Goal: Task Accomplishment & Management: Complete application form

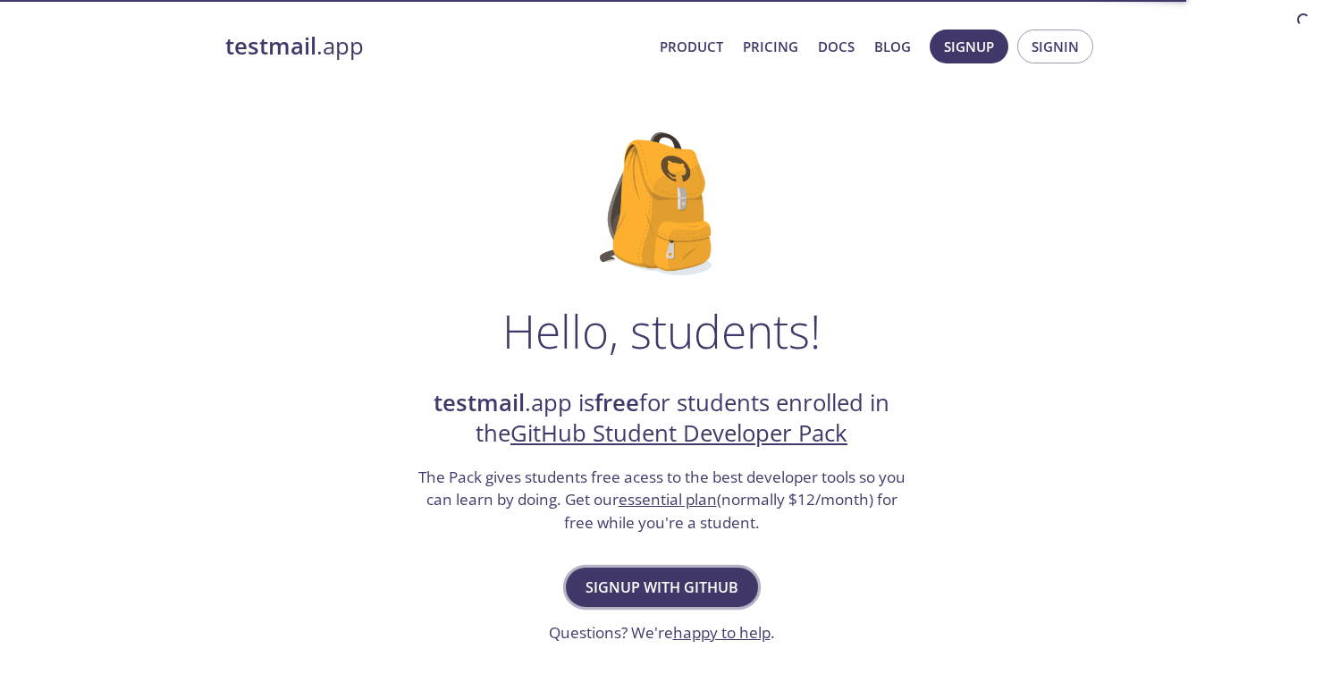
click at [667, 575] on span "Signup with GitHub" at bounding box center [662, 587] width 153 height 25
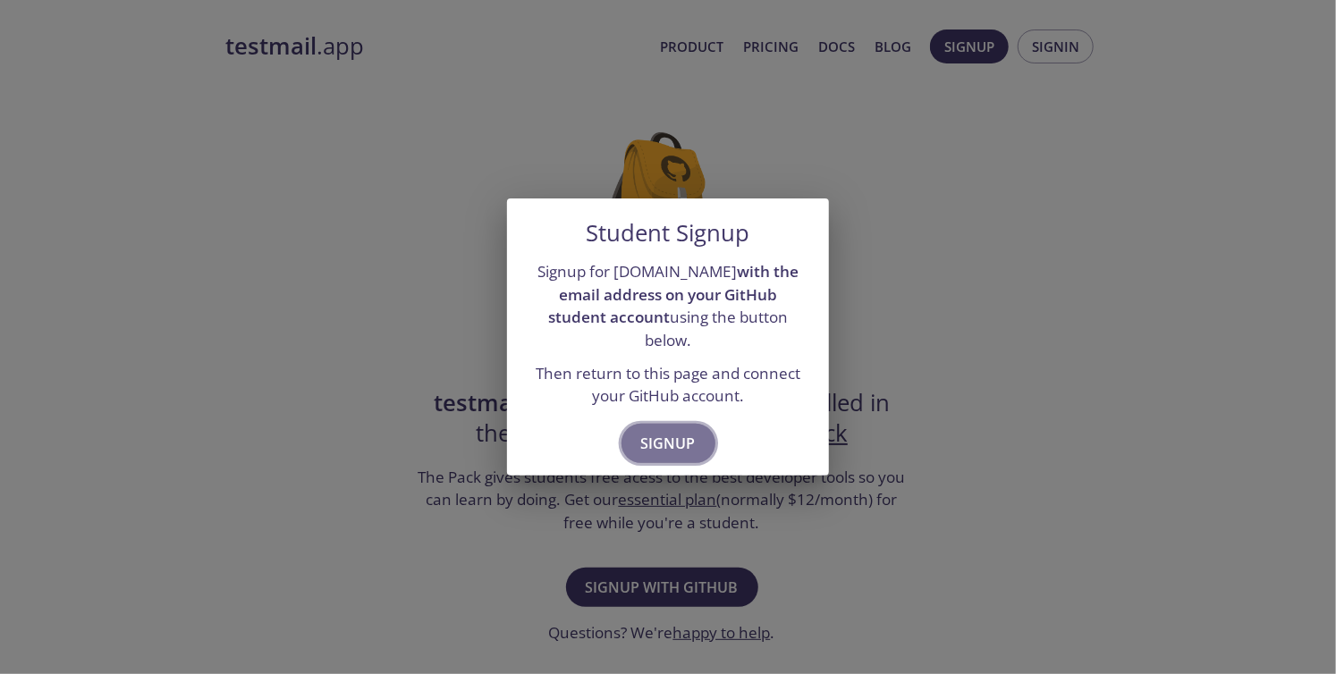
click at [685, 431] on span "Signup" at bounding box center [668, 443] width 55 height 25
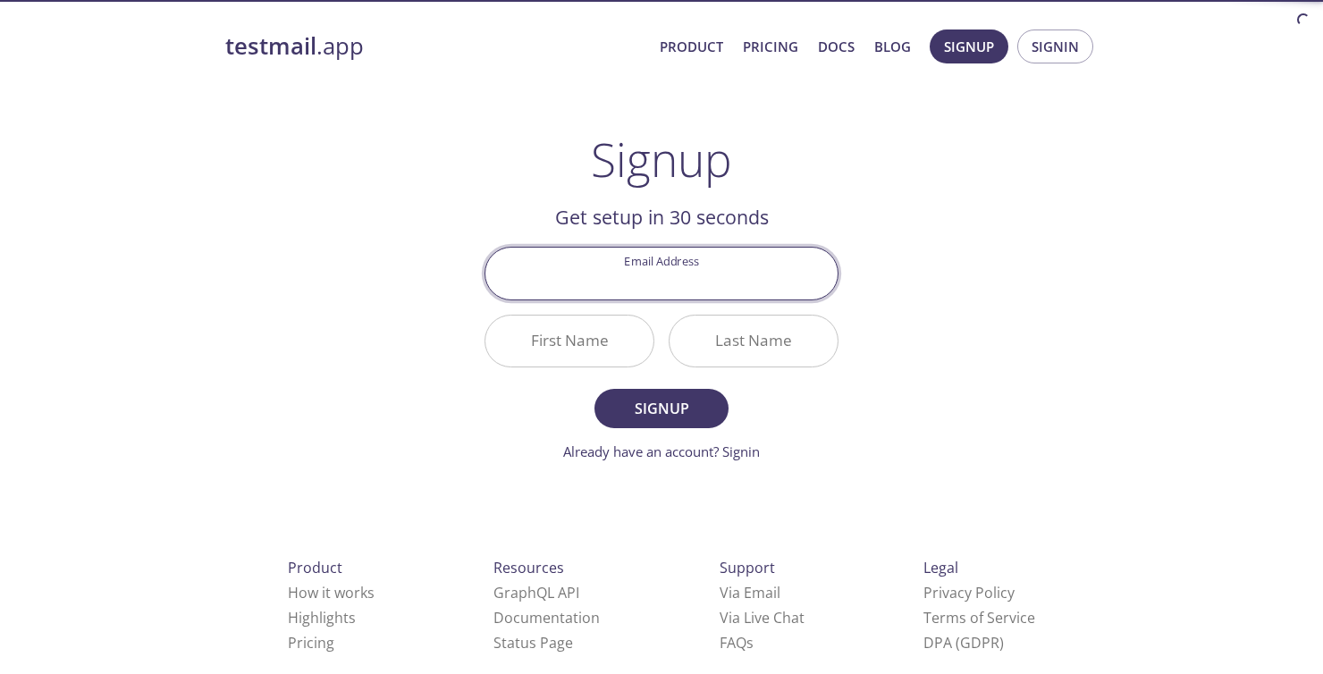
click at [713, 275] on input "Email Address" at bounding box center [662, 273] width 352 height 51
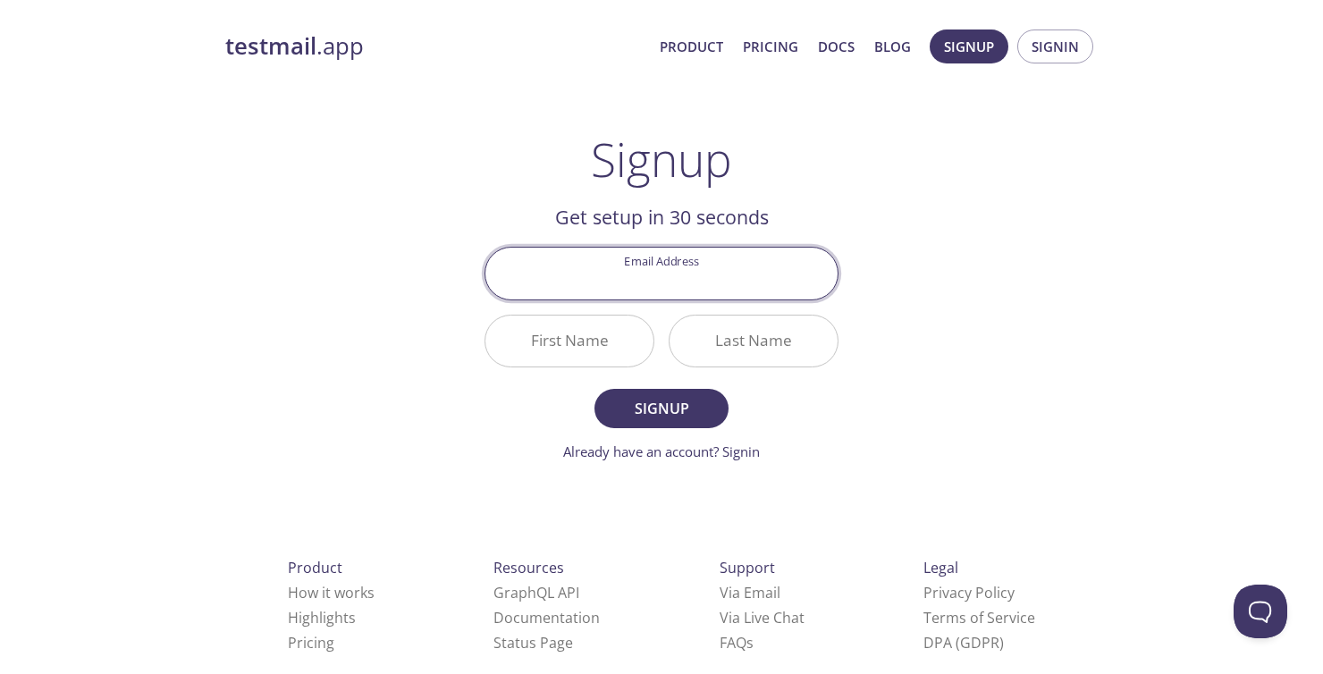
type input "[EMAIL_ADDRESS][DOMAIN_NAME]"
click at [561, 337] on input "First Name" at bounding box center [570, 341] width 168 height 51
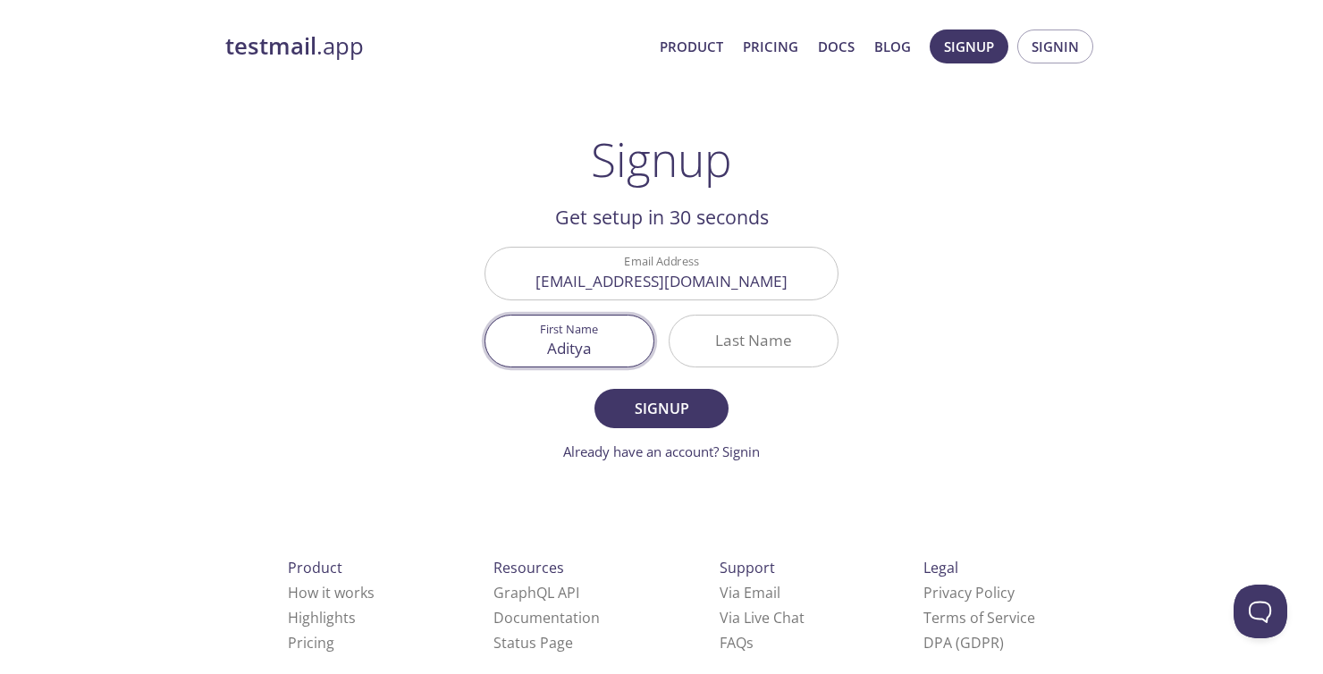
type input "Aditya"
click at [752, 332] on input "Last Name" at bounding box center [754, 341] width 168 height 51
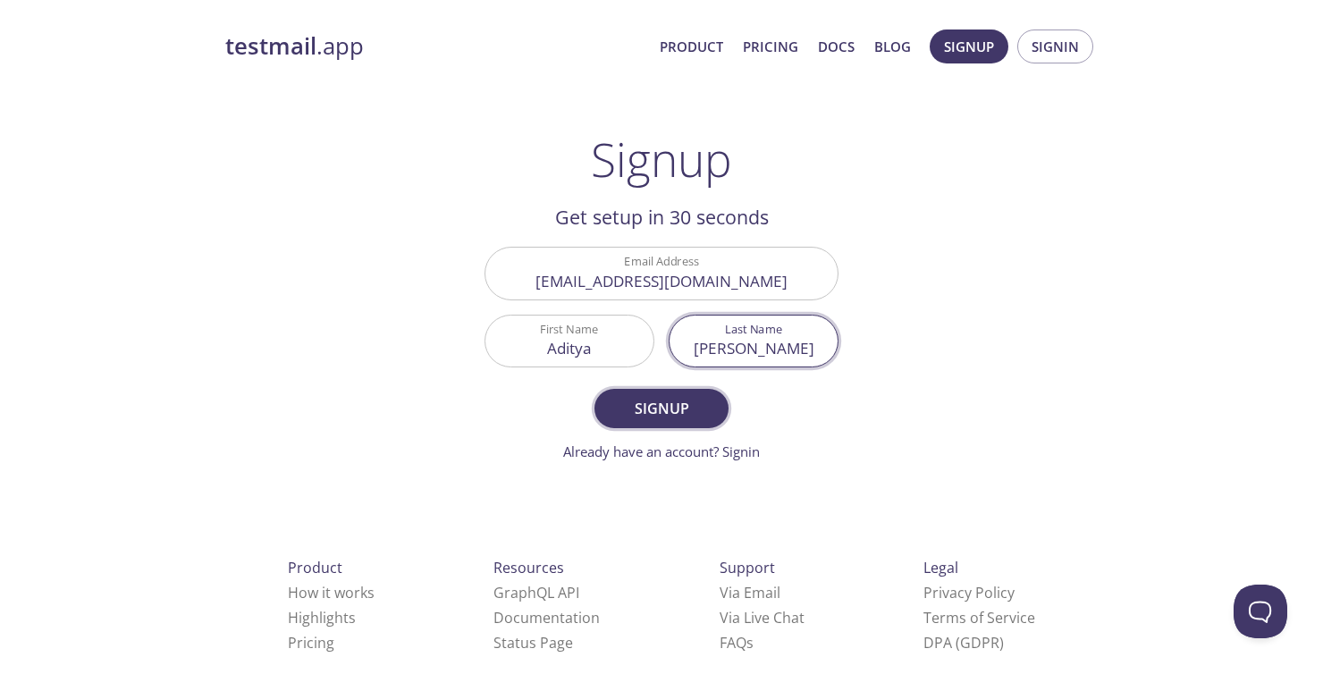
type input "[PERSON_NAME]"
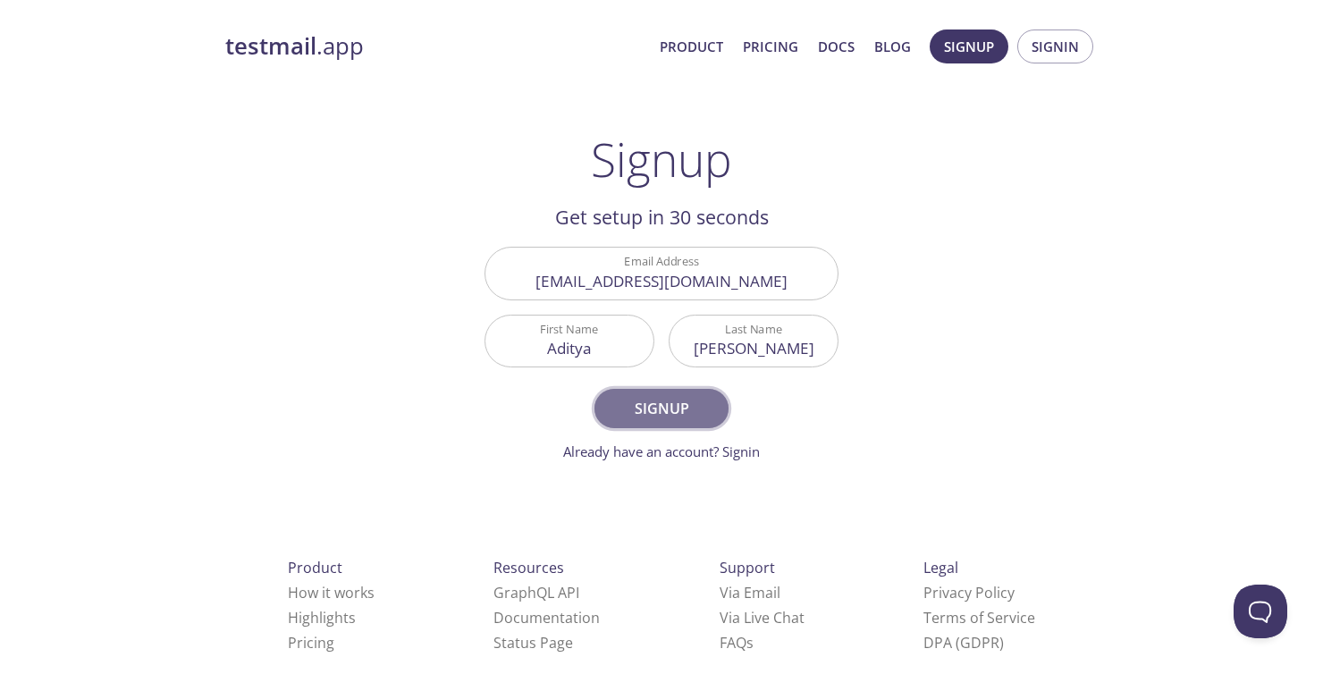
click at [674, 403] on span "Signup" at bounding box center [661, 408] width 95 height 25
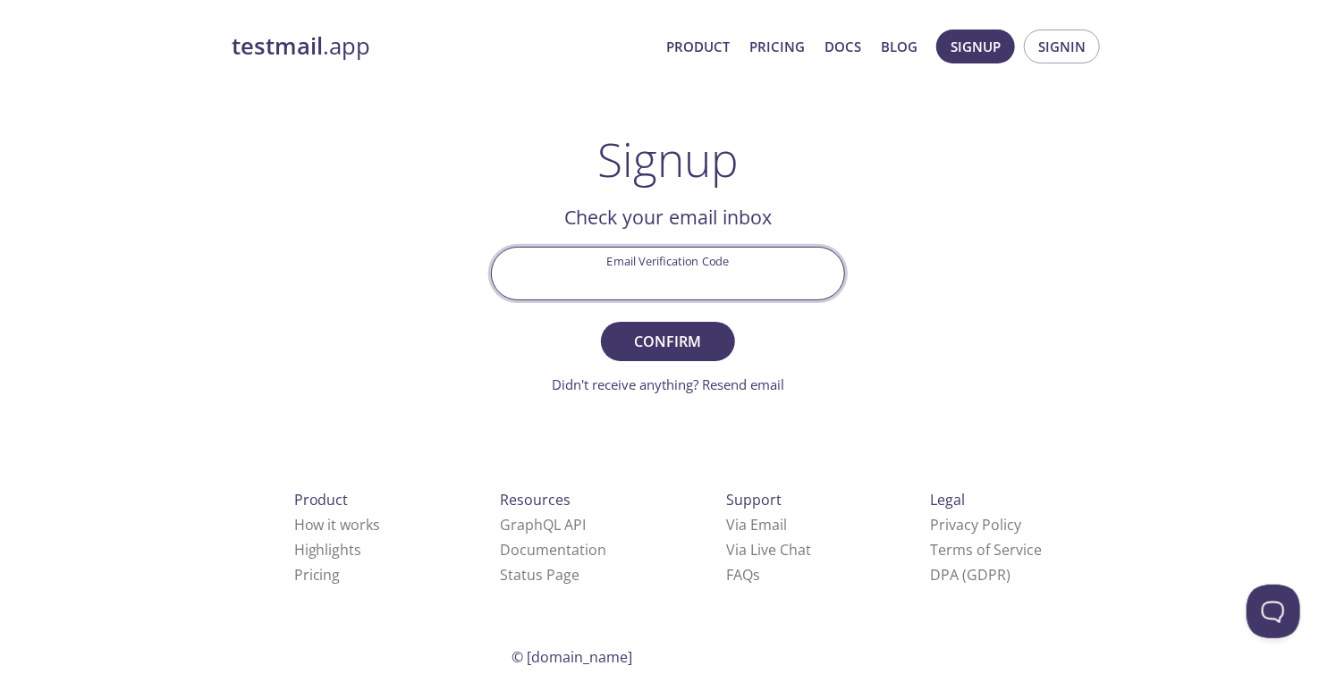
click at [702, 294] on input "Email Verification Code" at bounding box center [668, 273] width 352 height 51
paste input "GLGGT4B"
type input "GLGGT4B"
click at [699, 329] on span "Confirm" at bounding box center [668, 341] width 95 height 25
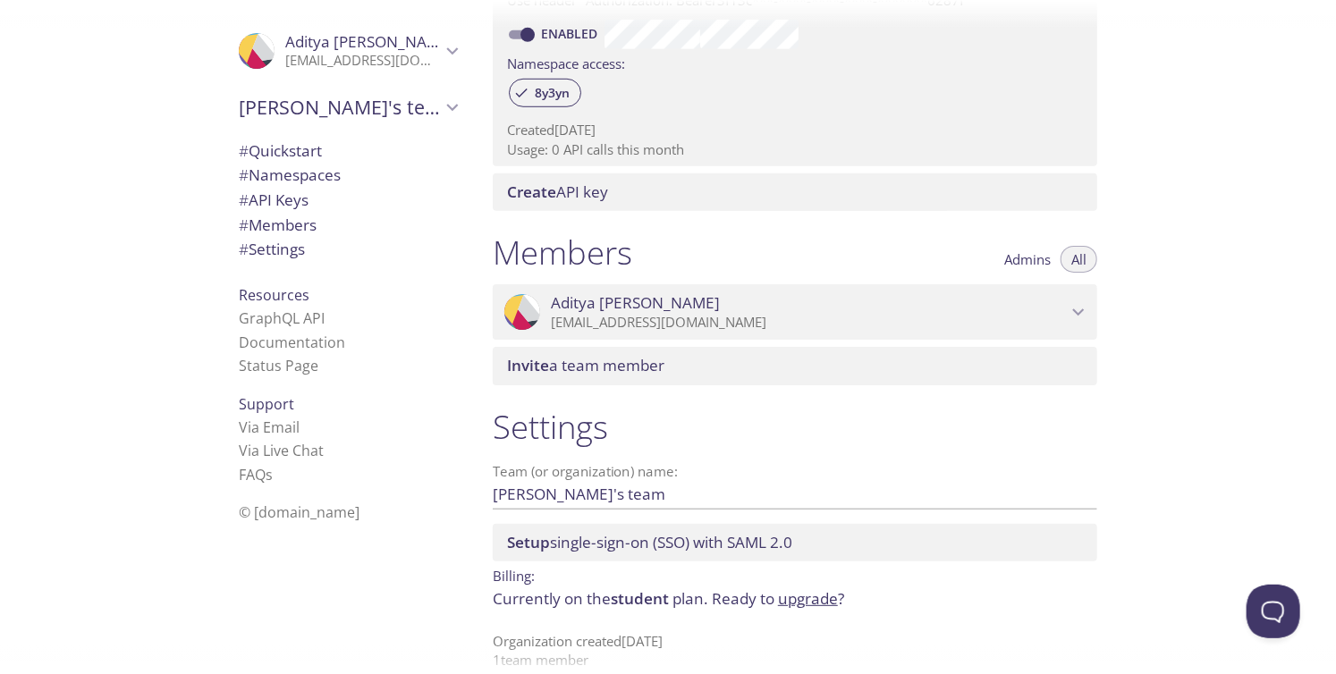
scroll to position [597, 0]
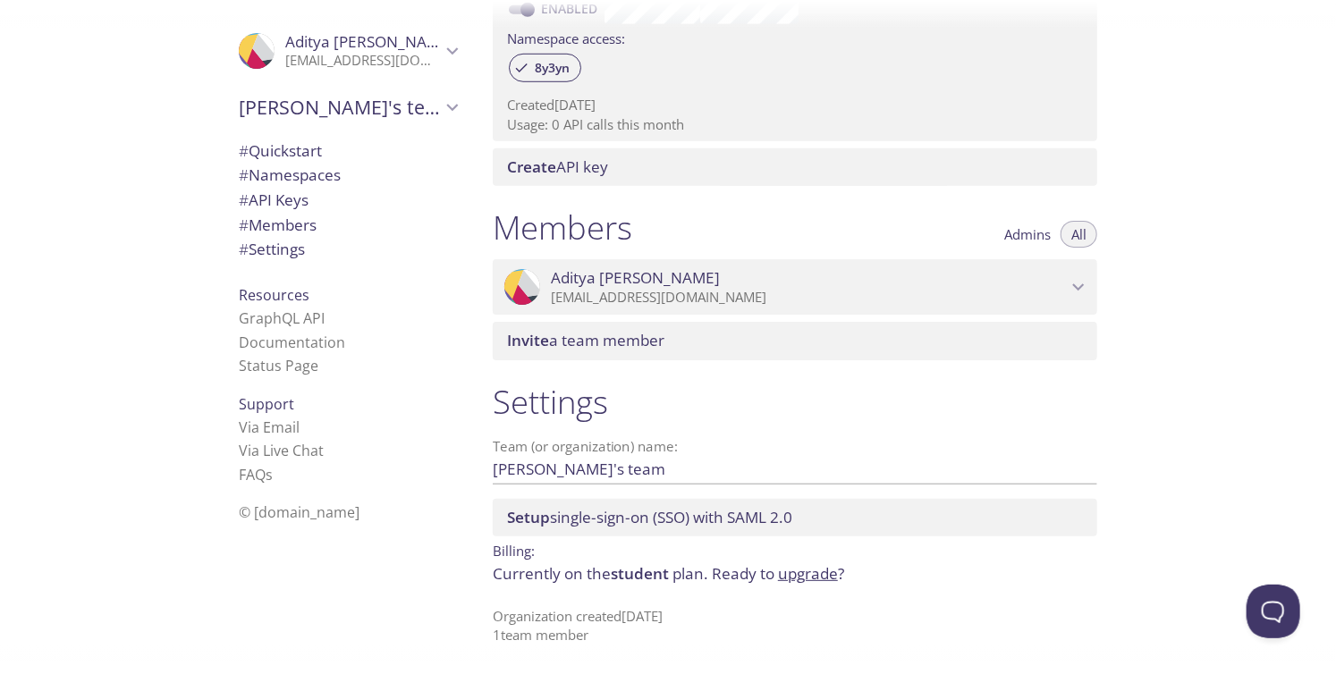
click at [1035, 234] on span "Admins" at bounding box center [1027, 234] width 46 height 0
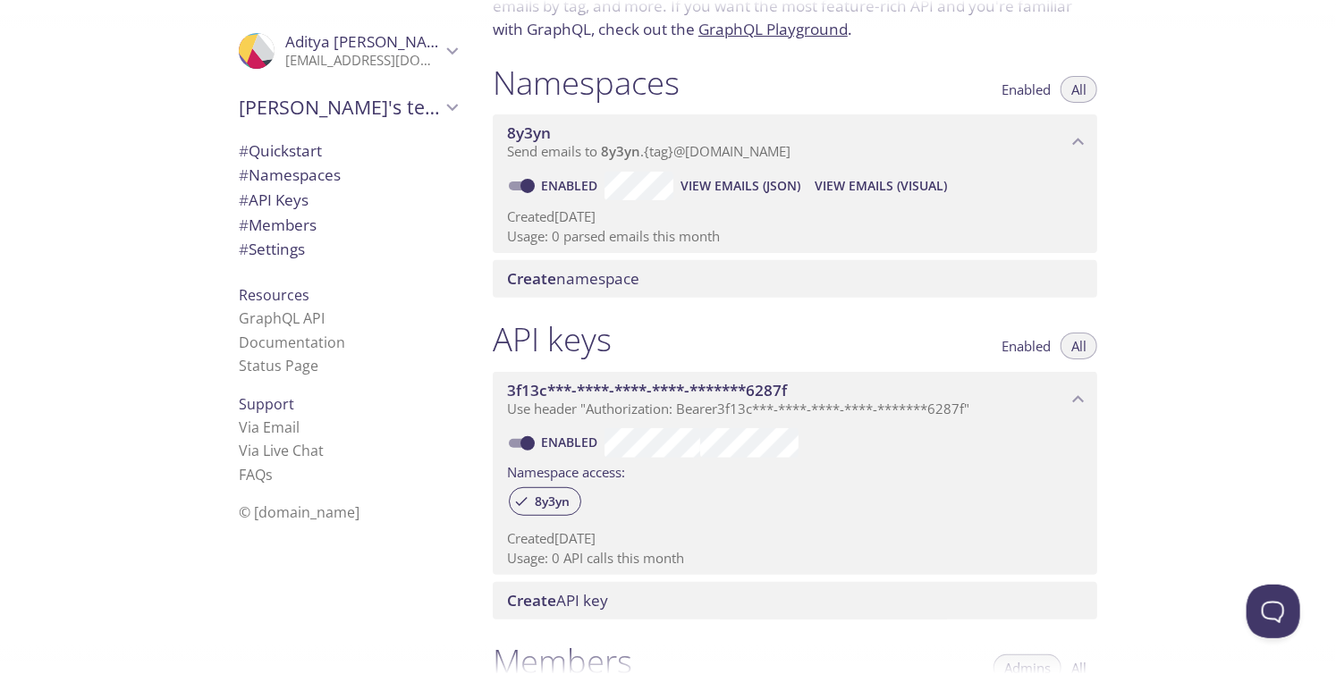
scroll to position [150, 0]
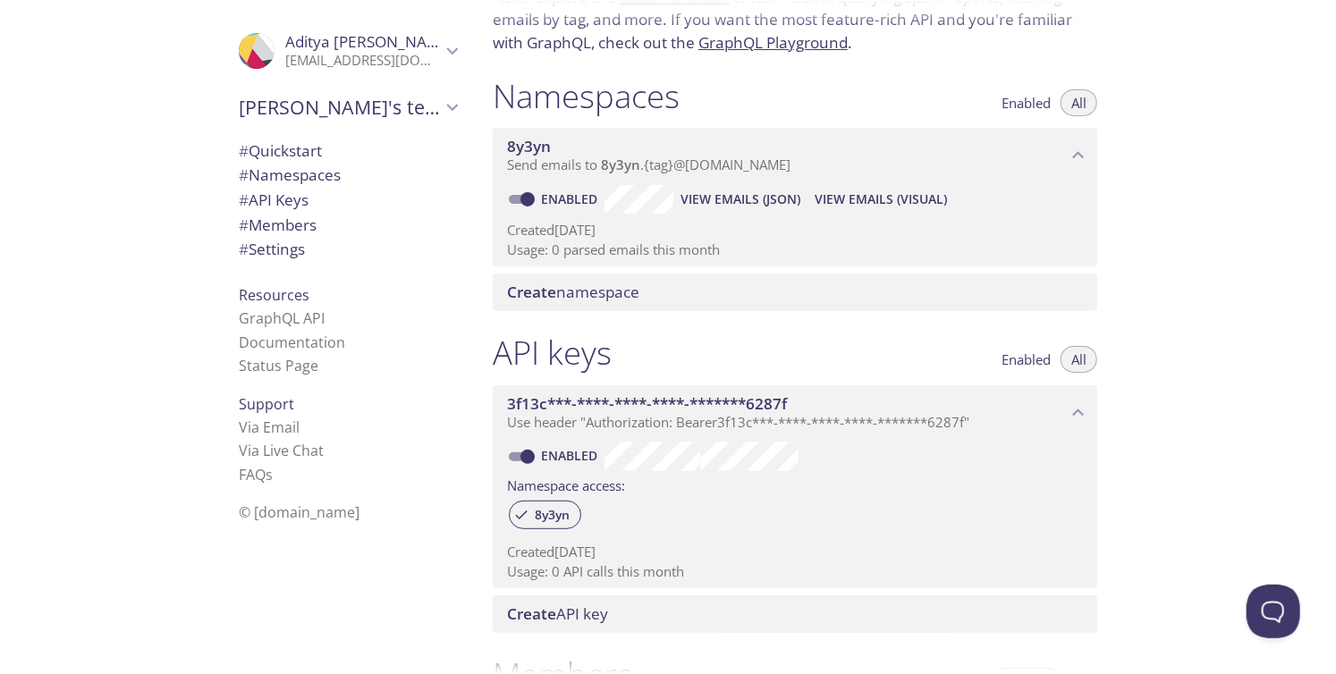
click at [1067, 155] on icon "8y3yn namespace" at bounding box center [1078, 155] width 23 height 23
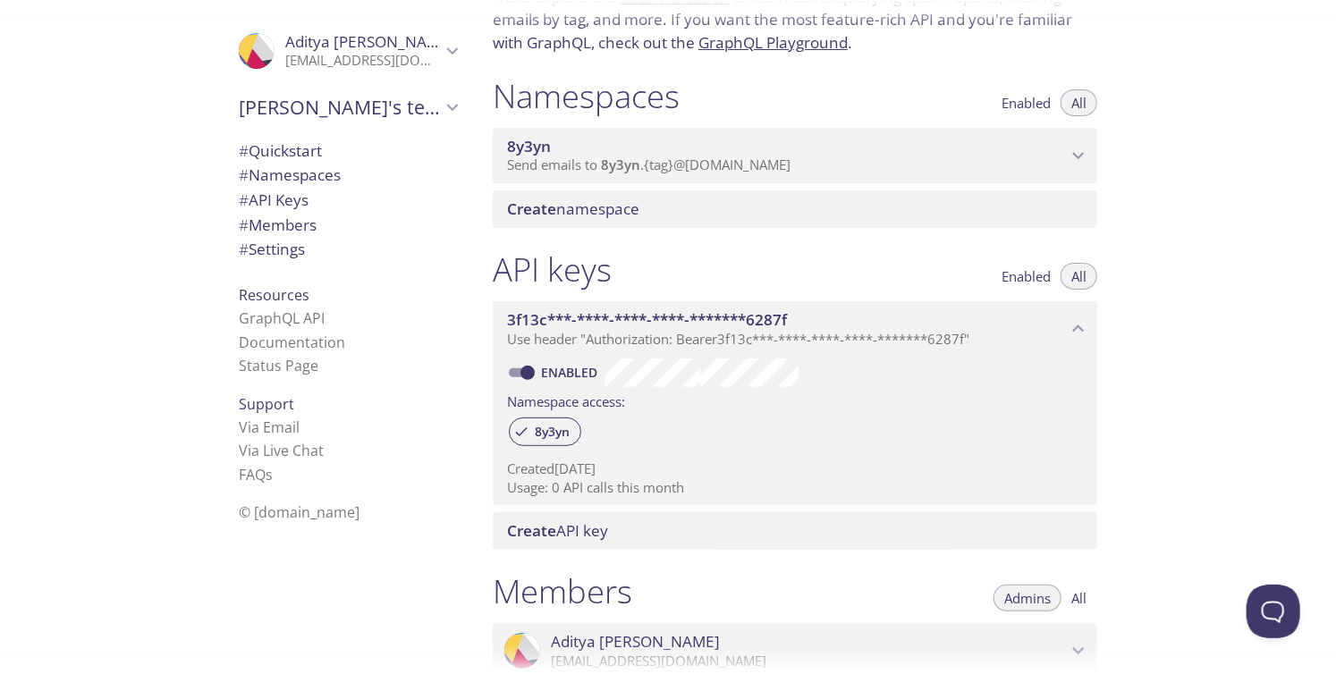
click at [1067, 155] on icon "8y3yn namespace" at bounding box center [1078, 155] width 23 height 23
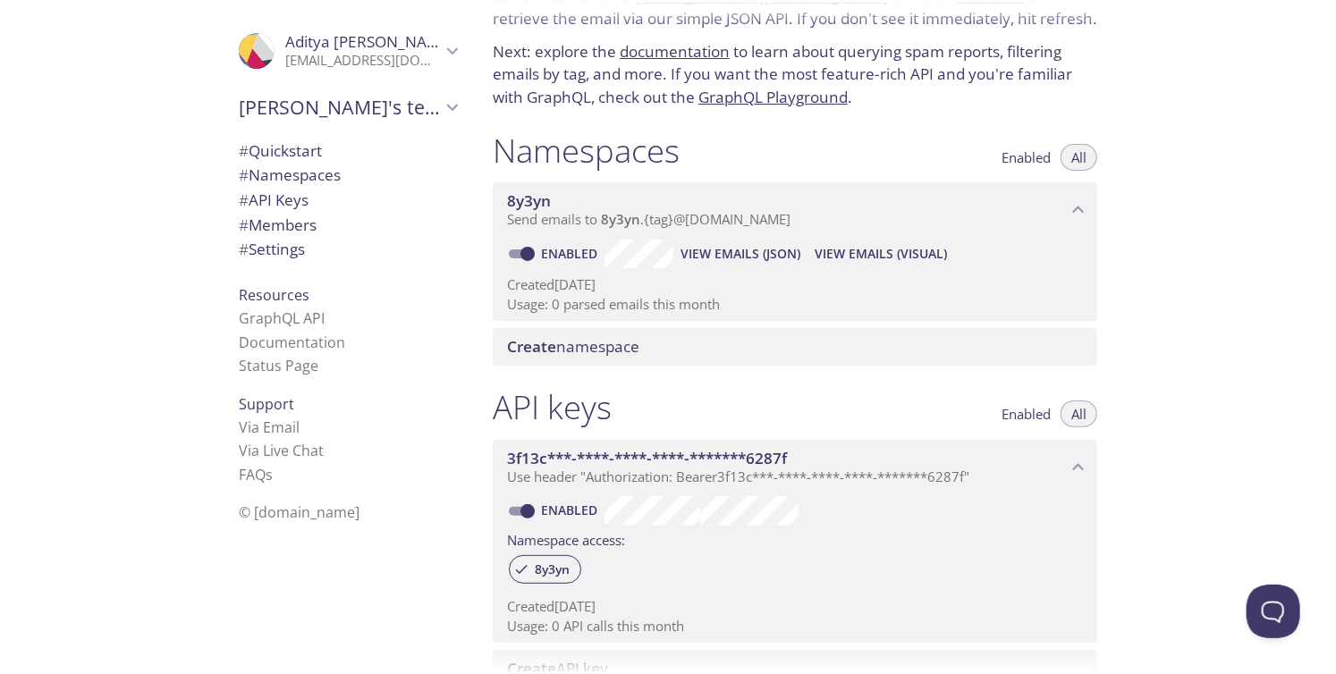
scroll to position [0, 0]
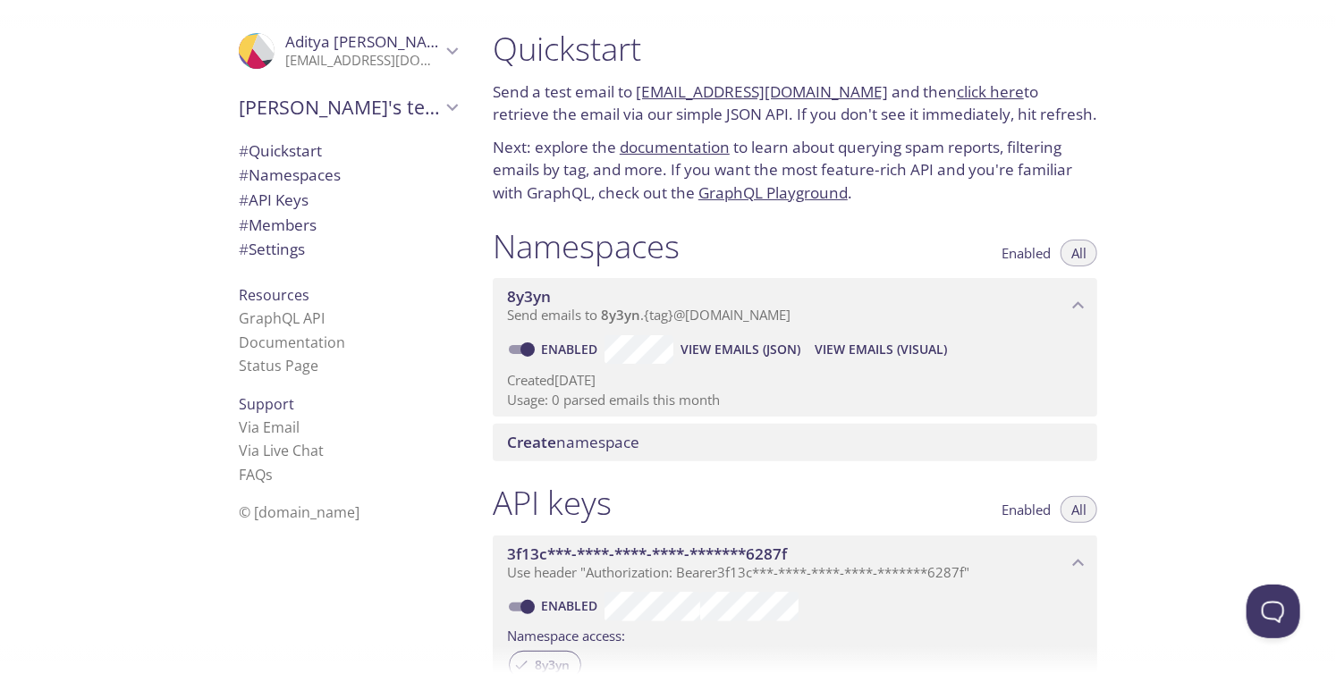
click at [864, 350] on span "View Emails (Visual)" at bounding box center [881, 349] width 132 height 21
click at [517, 351] on input "Enabled" at bounding box center [527, 349] width 64 height 21
click at [520, 349] on input "Disabled" at bounding box center [513, 349] width 64 height 21
checkbox input "true"
click at [626, 436] on span "Create namespace" at bounding box center [573, 442] width 132 height 21
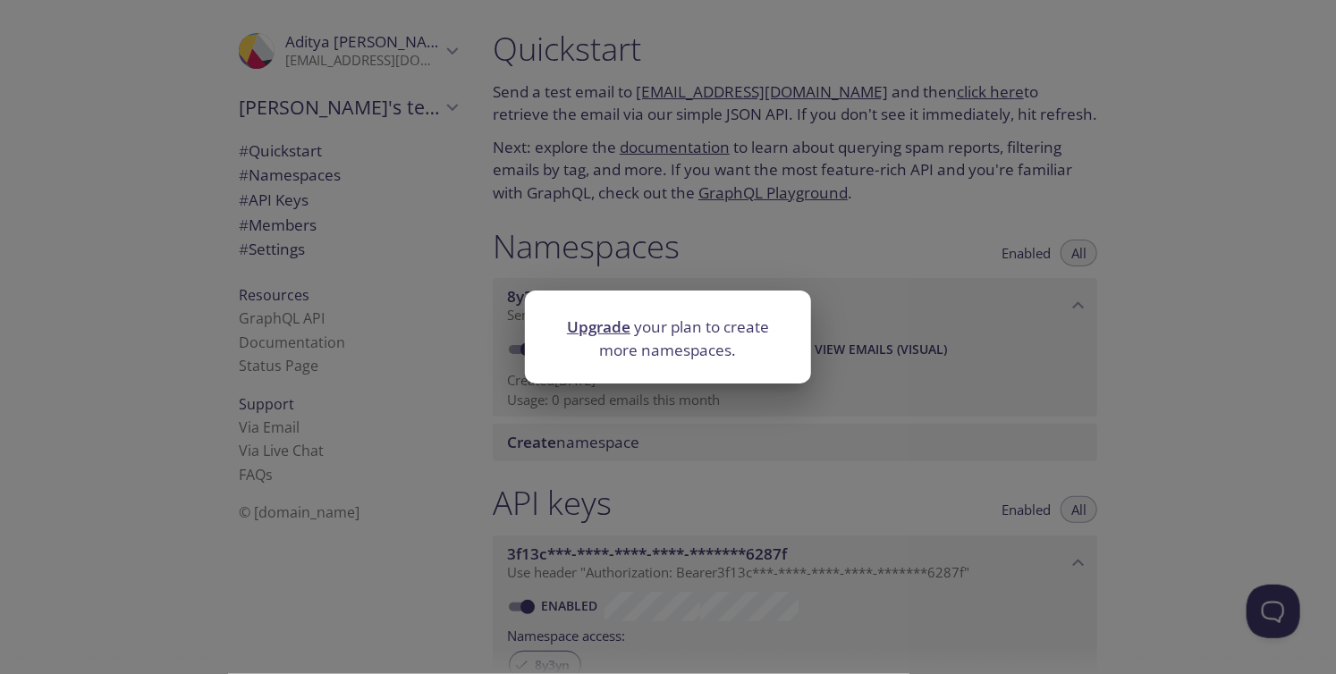
click at [476, 435] on div "Upgrade your plan to create more namespaces." at bounding box center [668, 337] width 1336 height 674
